Goal: Transaction & Acquisition: Purchase product/service

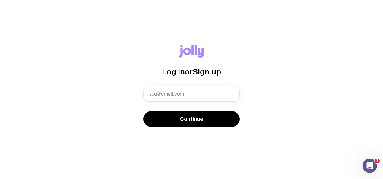
type input "[PERSON_NAME][EMAIL_ADDRESS][PERSON_NAME][PERSON_NAME][DOMAIN_NAME]"
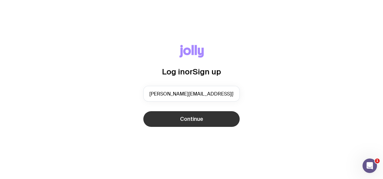
click at [185, 118] on span "Continue" at bounding box center [191, 118] width 23 height 7
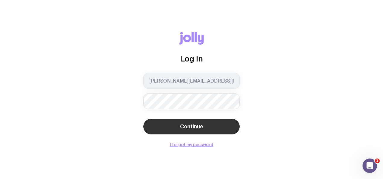
click at [189, 126] on span "Continue" at bounding box center [191, 126] width 23 height 7
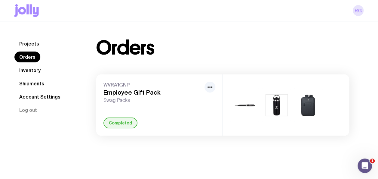
click at [361, 10] on link "RG" at bounding box center [358, 10] width 11 height 11
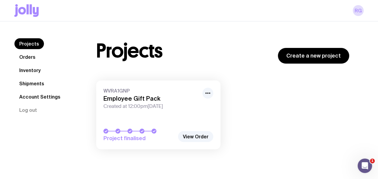
click at [43, 97] on link "Account Settings" at bounding box center [39, 96] width 51 height 11
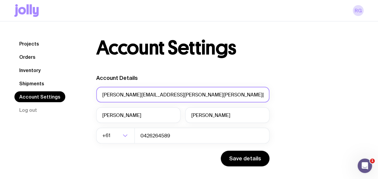
click at [138, 94] on input "[PERSON_NAME][EMAIL_ADDRESS][PERSON_NAME][PERSON_NAME][DOMAIN_NAME]" at bounding box center [182, 95] width 173 height 16
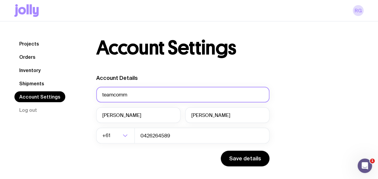
type input "[EMAIL_ADDRESS][PERSON_NAME][DOMAIN_NAME]"
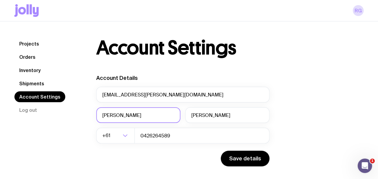
click at [135, 118] on input "[PERSON_NAME]" at bounding box center [138, 115] width 84 height 16
type input "Challenger"
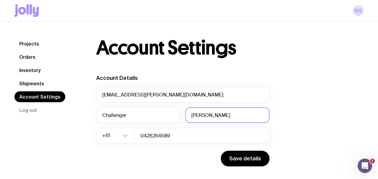
click at [209, 115] on input "[PERSON_NAME]" at bounding box center [227, 115] width 84 height 16
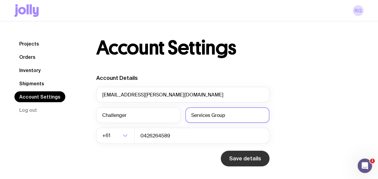
type input "Services Group"
click at [242, 160] on button "Save details" at bounding box center [245, 158] width 49 height 16
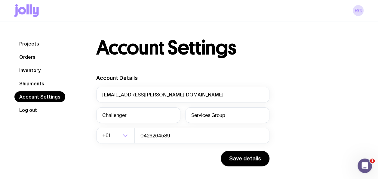
click at [32, 109] on button "Log out" at bounding box center [27, 109] width 27 height 11
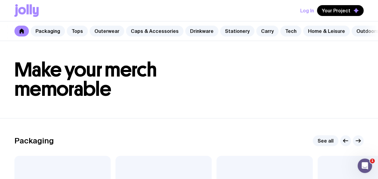
click at [303, 9] on button "Log In" at bounding box center [307, 10] width 14 height 11
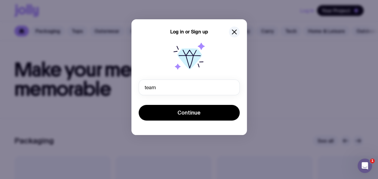
type input "[EMAIL_ADDRESS][PERSON_NAME][DOMAIN_NAME]"
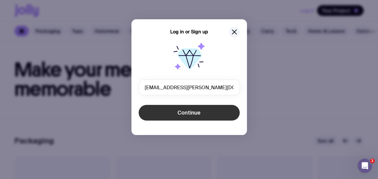
click at [192, 111] on span "Continue" at bounding box center [188, 112] width 23 height 7
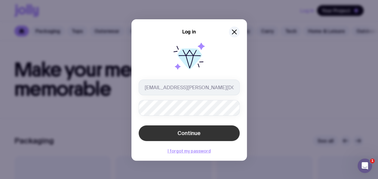
click at [184, 134] on span "Continue" at bounding box center [188, 132] width 23 height 7
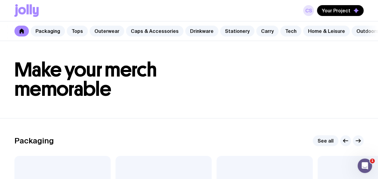
click at [309, 13] on link "CS" at bounding box center [308, 10] width 11 height 11
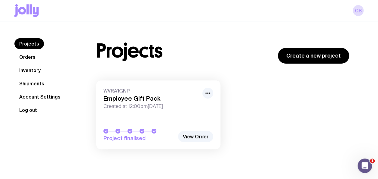
click at [25, 111] on button "Log out" at bounding box center [27, 109] width 27 height 11
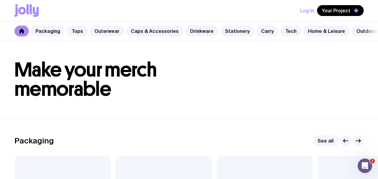
click at [306, 12] on button "Log In" at bounding box center [307, 10] width 14 height 11
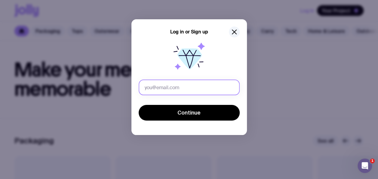
click at [166, 84] on input "text" at bounding box center [189, 87] width 101 height 16
type input "[EMAIL_ADDRESS][PERSON_NAME][DOMAIN_NAME]"
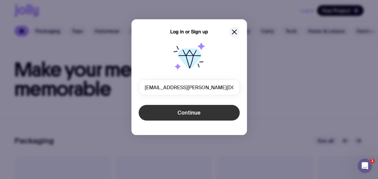
click at [189, 118] on button "Continue" at bounding box center [189, 113] width 101 height 16
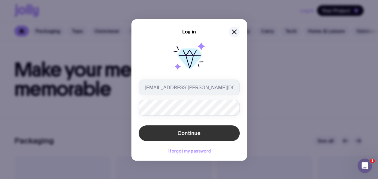
click at [185, 133] on span "Continue" at bounding box center [188, 132] width 23 height 7
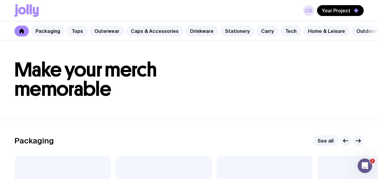
click at [308, 9] on link "CS" at bounding box center [308, 10] width 11 height 11
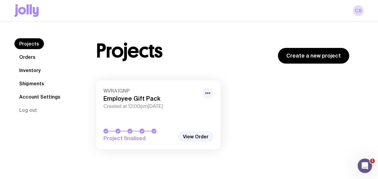
click at [39, 81] on link "Shipments" at bounding box center [31, 83] width 35 height 11
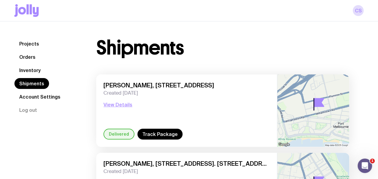
click at [37, 41] on link "Projects" at bounding box center [28, 43] width 29 height 11
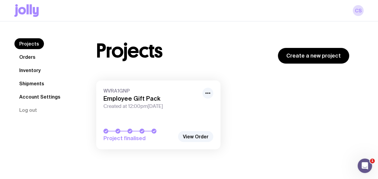
click at [37, 55] on link "Orders" at bounding box center [27, 56] width 26 height 11
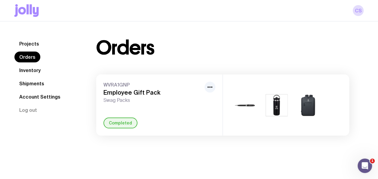
click at [38, 73] on link "Inventory" at bounding box center [29, 70] width 31 height 11
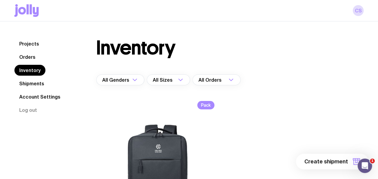
click at [27, 8] on icon at bounding box center [27, 9] width 2 height 10
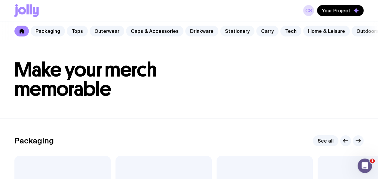
click at [233, 32] on link "Stationery" at bounding box center [237, 31] width 34 height 11
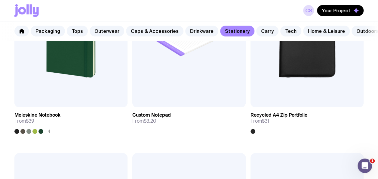
scroll to position [1034, 0]
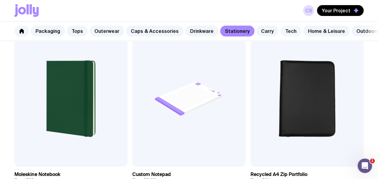
click at [280, 32] on link "Tech" at bounding box center [290, 31] width 21 height 11
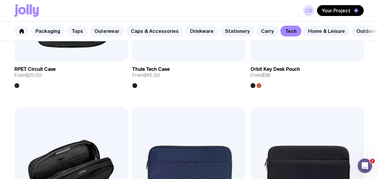
scroll to position [1146, 0]
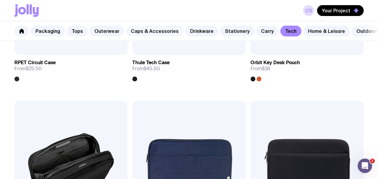
click at [164, 28] on link "Caps & Accessories" at bounding box center [154, 31] width 57 height 11
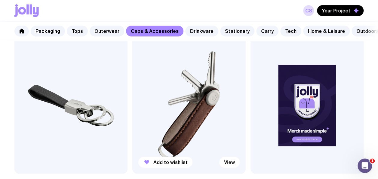
scroll to position [1390, 0]
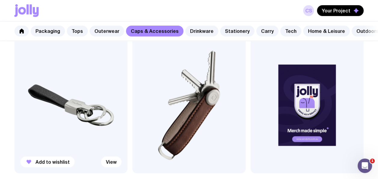
click at [98, 116] on img at bounding box center [70, 105] width 113 height 136
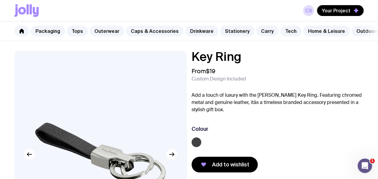
scroll to position [58, 0]
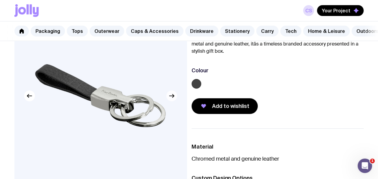
click at [170, 99] on icon "button" at bounding box center [171, 95] width 7 height 7
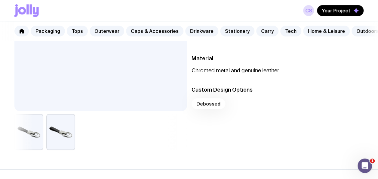
scroll to position [148, 0]
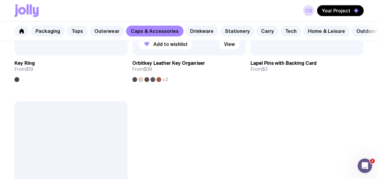
scroll to position [1506, 0]
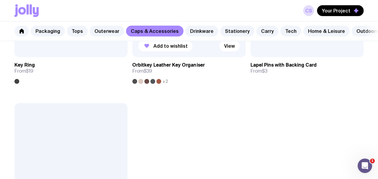
click at [165, 84] on span "+2" at bounding box center [165, 81] width 6 height 5
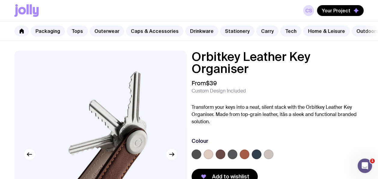
scroll to position [60, 0]
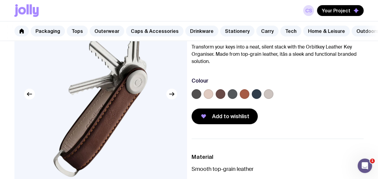
click at [254, 97] on label at bounding box center [257, 94] width 10 height 10
click at [0, 0] on input "radio" at bounding box center [0, 0] width 0 height 0
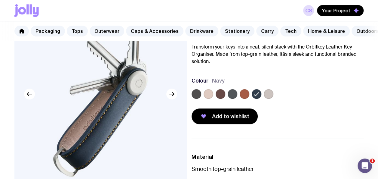
click at [247, 96] on label at bounding box center [245, 94] width 10 height 10
click at [0, 0] on input "radio" at bounding box center [0, 0] width 0 height 0
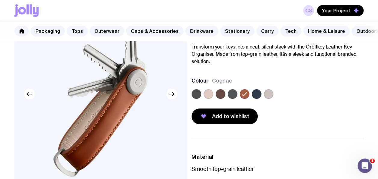
click at [232, 97] on label at bounding box center [233, 94] width 10 height 10
click at [0, 0] on input "radio" at bounding box center [0, 0] width 0 height 0
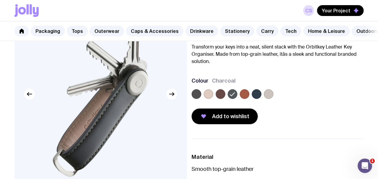
click at [222, 96] on label at bounding box center [221, 94] width 10 height 10
click at [0, 0] on input "radio" at bounding box center [0, 0] width 0 height 0
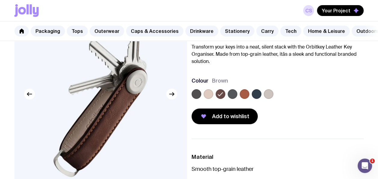
click at [206, 96] on label at bounding box center [209, 94] width 10 height 10
click at [0, 0] on input "radio" at bounding box center [0, 0] width 0 height 0
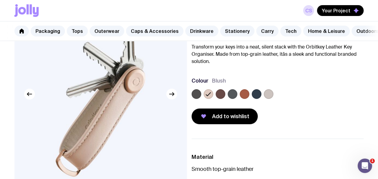
click at [198, 96] on label at bounding box center [197, 94] width 10 height 10
click at [0, 0] on input "radio" at bounding box center [0, 0] width 0 height 0
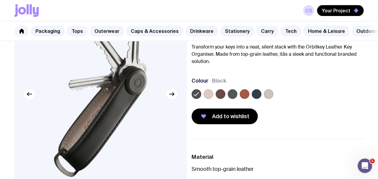
click at [268, 97] on label at bounding box center [269, 94] width 10 height 10
click at [0, 0] on input "radio" at bounding box center [0, 0] width 0 height 0
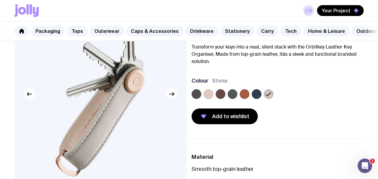
click at [208, 95] on label at bounding box center [209, 94] width 10 height 10
click at [0, 0] on input "radio" at bounding box center [0, 0] width 0 height 0
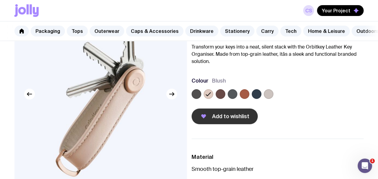
click at [232, 120] on span "Add to wishlist" at bounding box center [230, 115] width 37 height 7
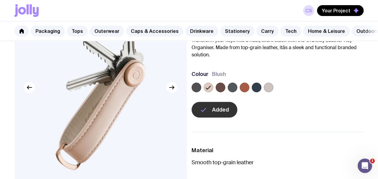
scroll to position [0, 0]
